Goal: Task Accomplishment & Management: Manage account settings

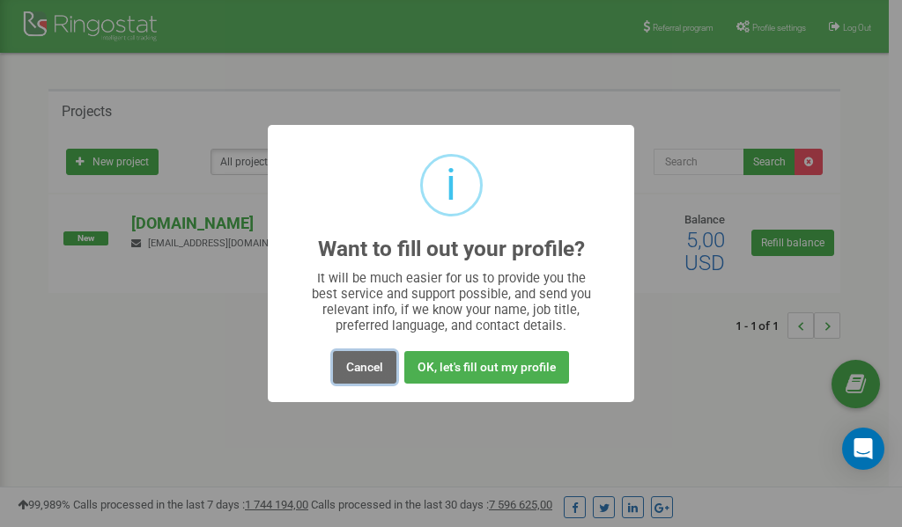
click at [376, 369] on button "Cancel" at bounding box center [364, 367] width 63 height 33
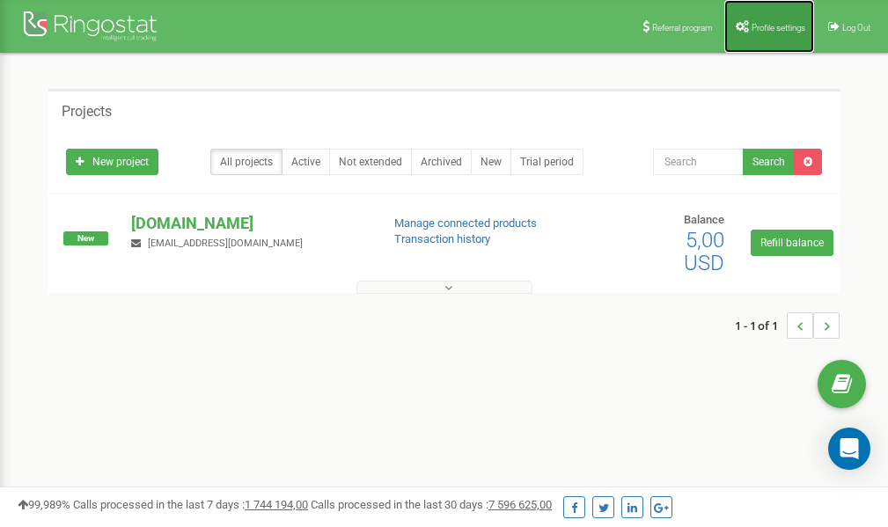
click at [768, 29] on span "Profile settings" at bounding box center [779, 28] width 54 height 10
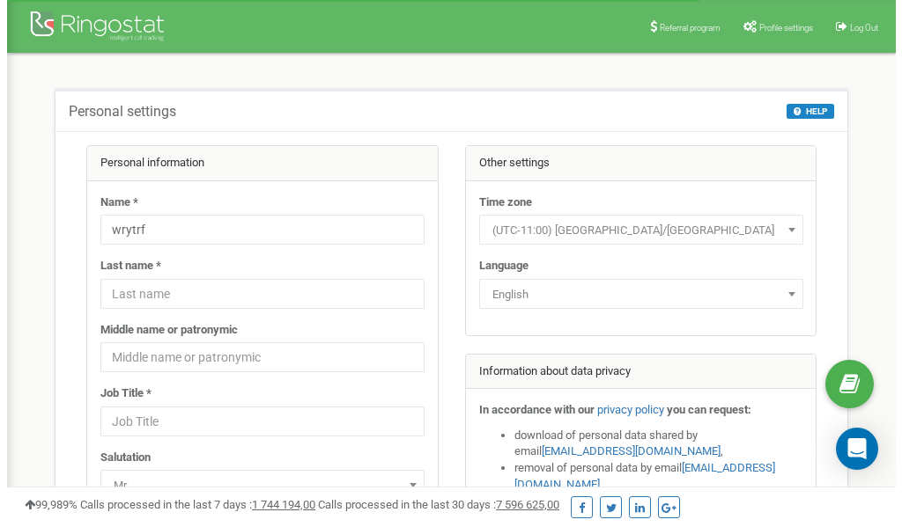
scroll to position [88, 0]
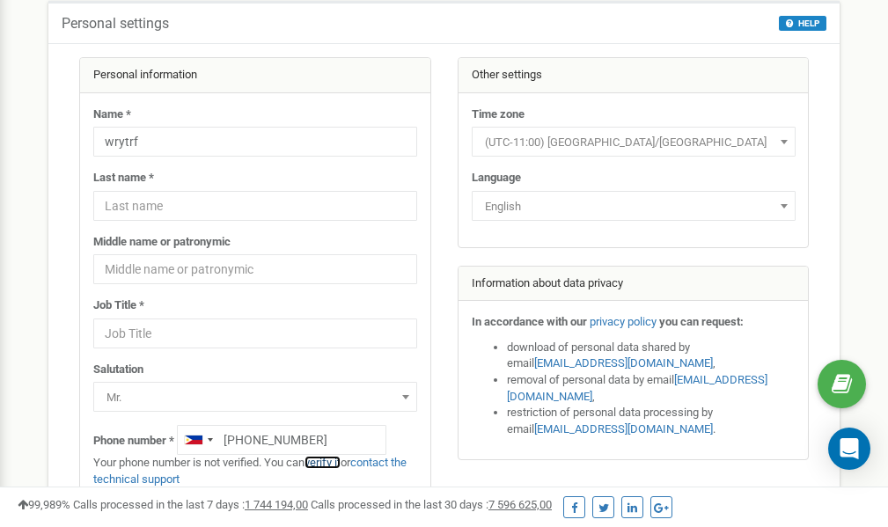
click at [330, 462] on link "verify it" at bounding box center [323, 462] width 36 height 13
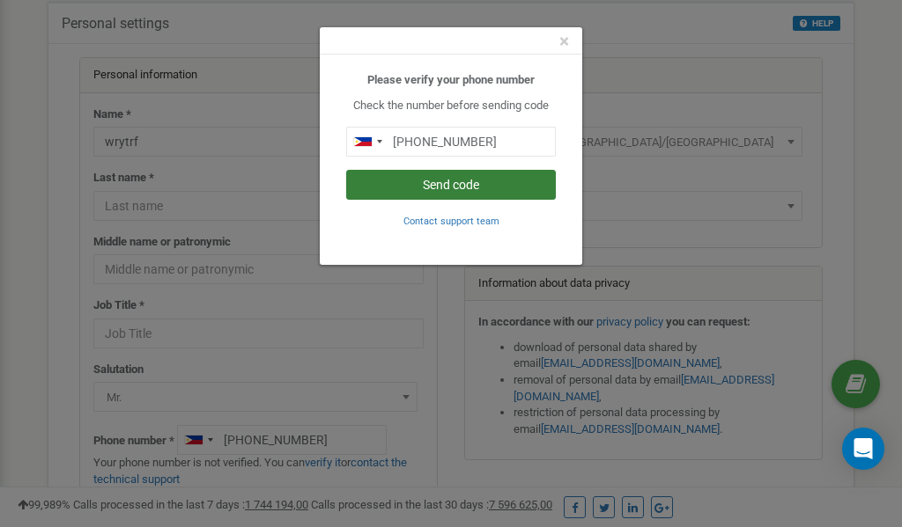
click at [446, 181] on button "Send code" at bounding box center [451, 185] width 210 height 30
